Goal: Information Seeking & Learning: Learn about a topic

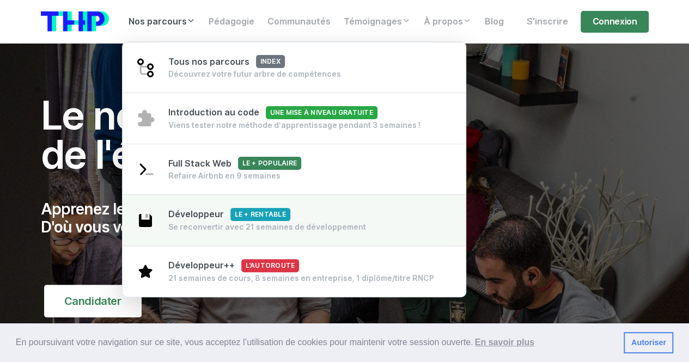
click at [276, 222] on div "Se reconvertir avec 21 semaines de développement" at bounding box center [267, 227] width 198 height 11
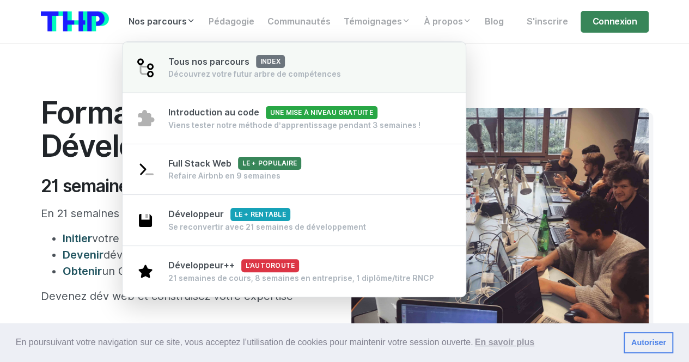
click at [241, 76] on div "Découvrez votre futur arbre de compétences" at bounding box center [254, 74] width 173 height 11
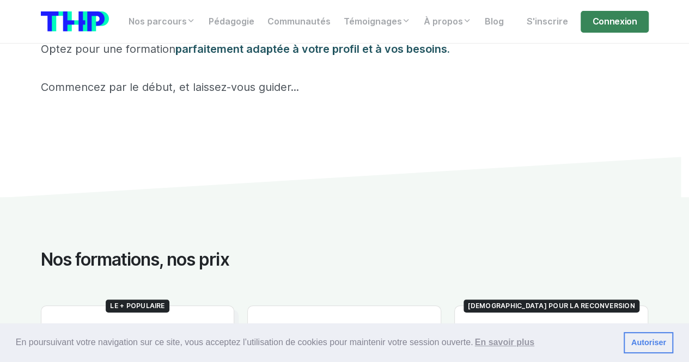
scroll to position [325, 0]
